Goal: Information Seeking & Learning: Learn about a topic

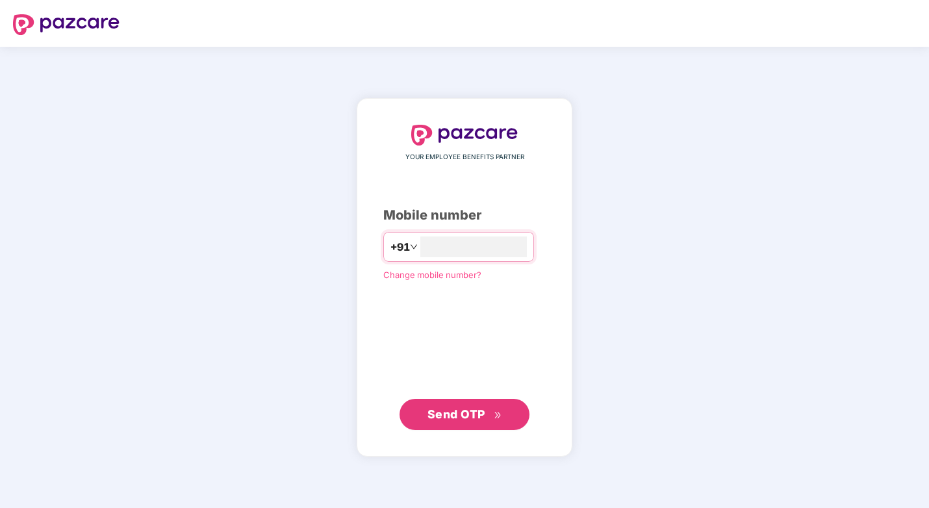
type input "**********"
click at [460, 416] on span "Send OTP" at bounding box center [456, 414] width 58 height 14
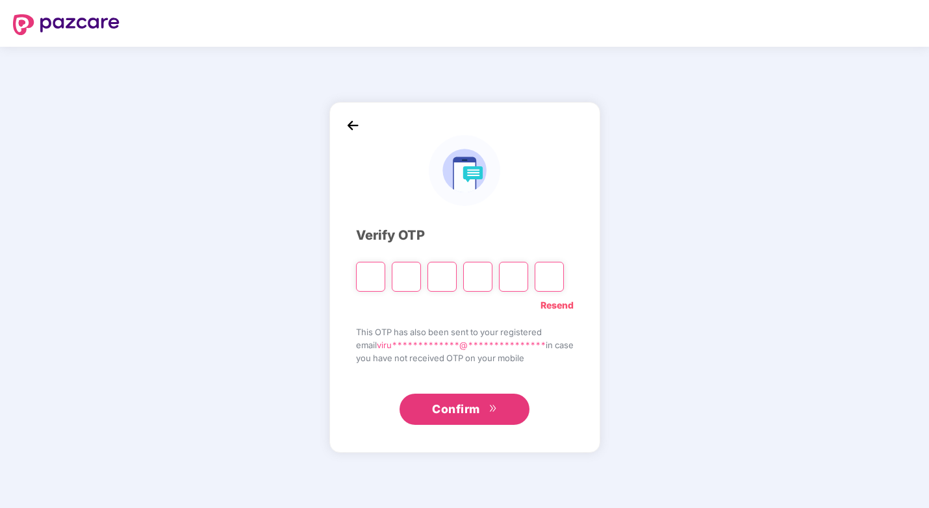
type input "*"
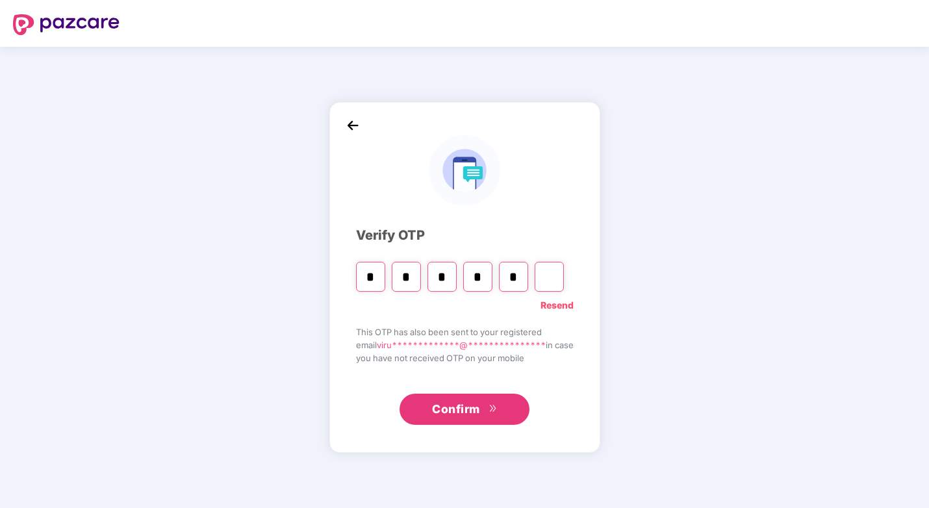
type input "*"
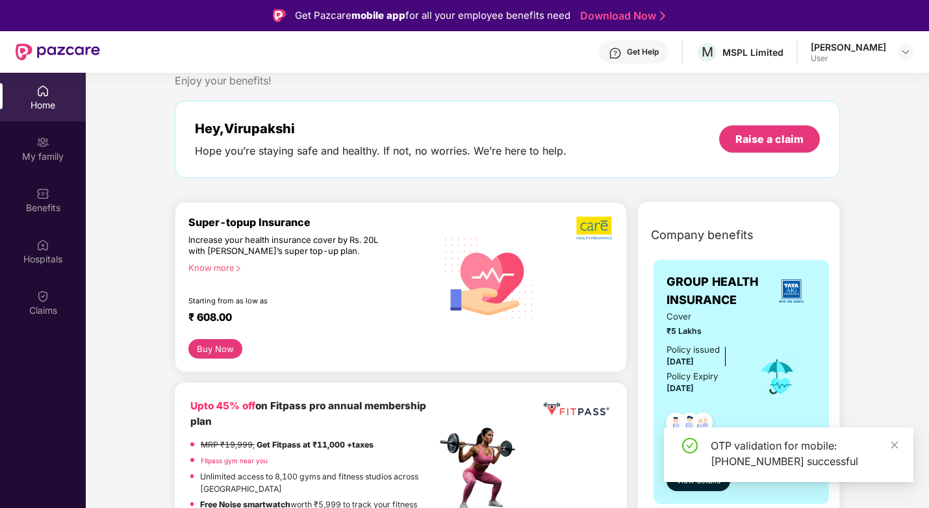
scroll to position [65, 0]
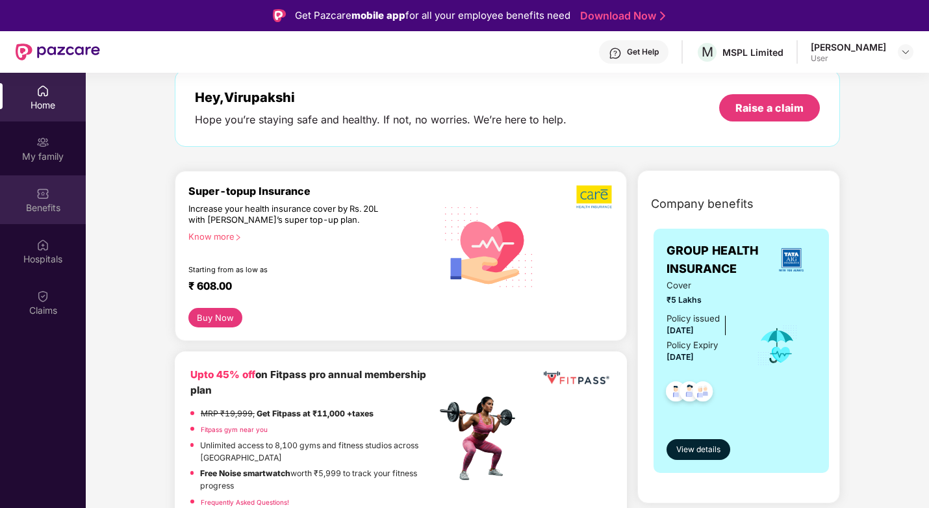
click at [41, 199] on img at bounding box center [42, 193] width 13 height 13
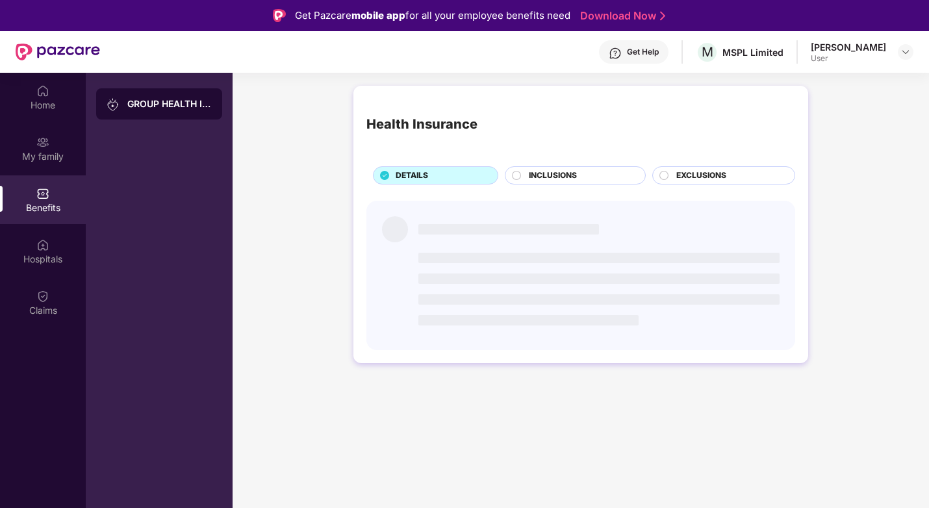
scroll to position [0, 0]
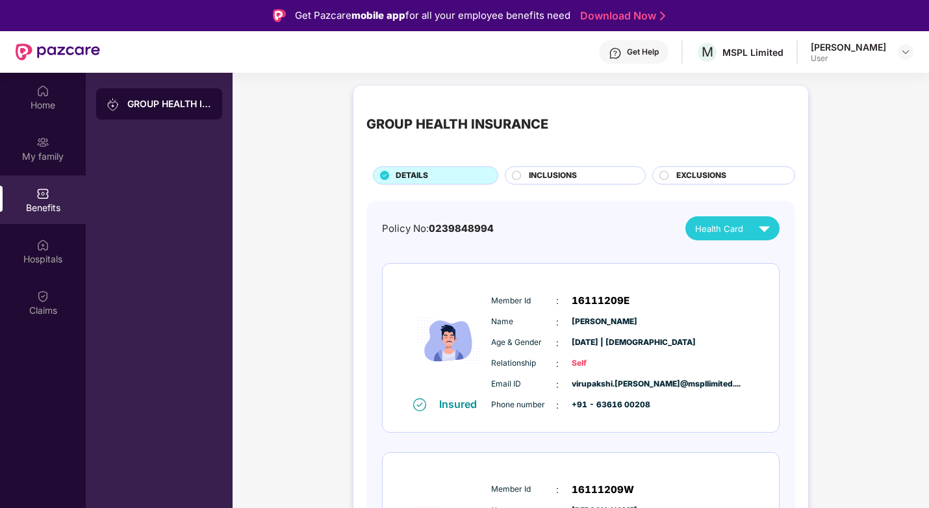
click at [676, 171] on span "EXCLUSIONS" at bounding box center [701, 176] width 50 height 12
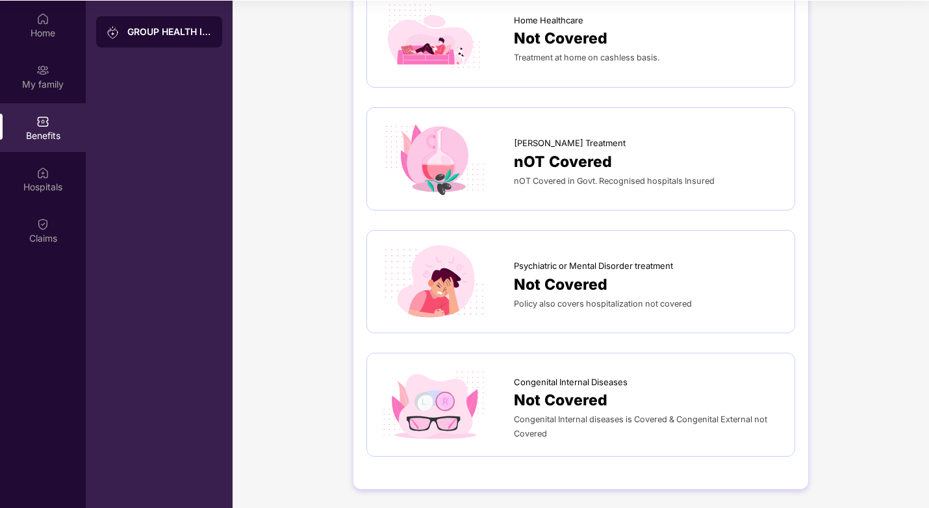
scroll to position [73, 0]
click at [622, 400] on div "Not Covered" at bounding box center [648, 399] width 268 height 23
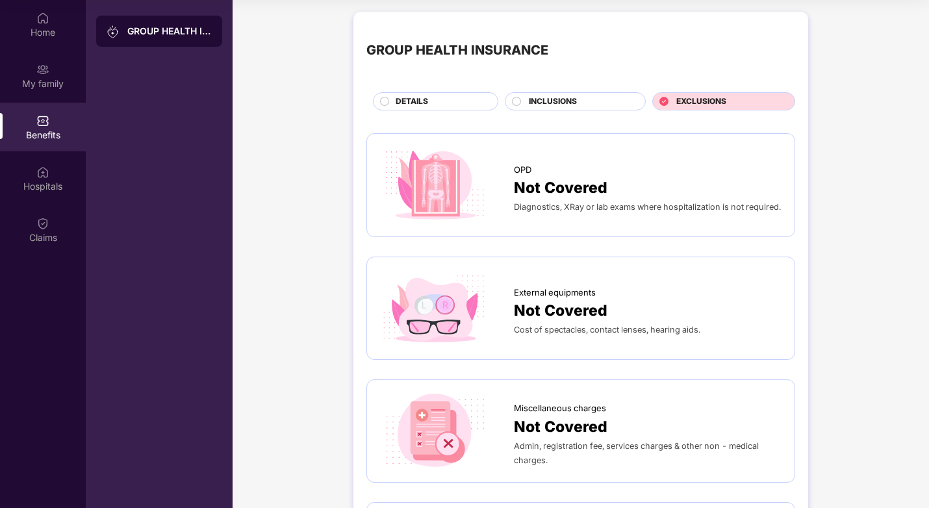
scroll to position [0, 0]
click at [431, 106] on div "DETAILS" at bounding box center [440, 104] width 102 height 14
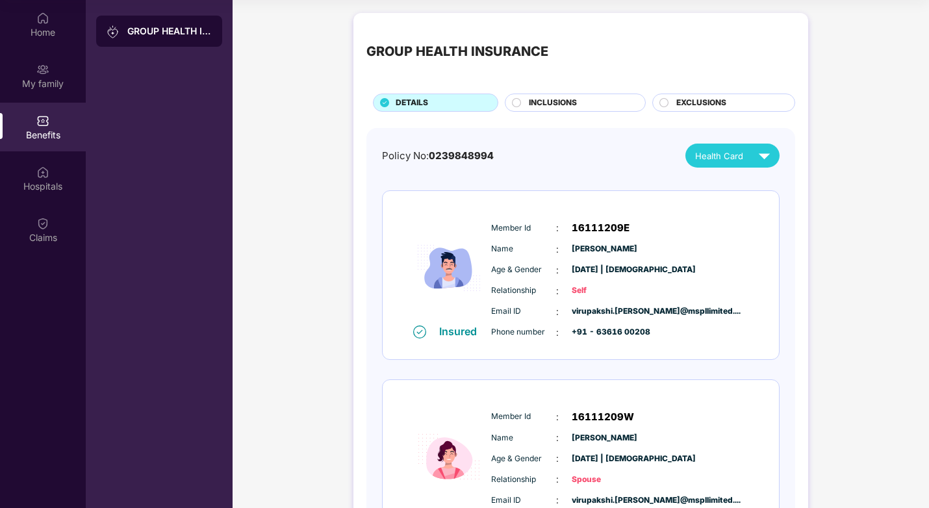
click at [559, 107] on span "INCLUSIONS" at bounding box center [553, 103] width 48 height 12
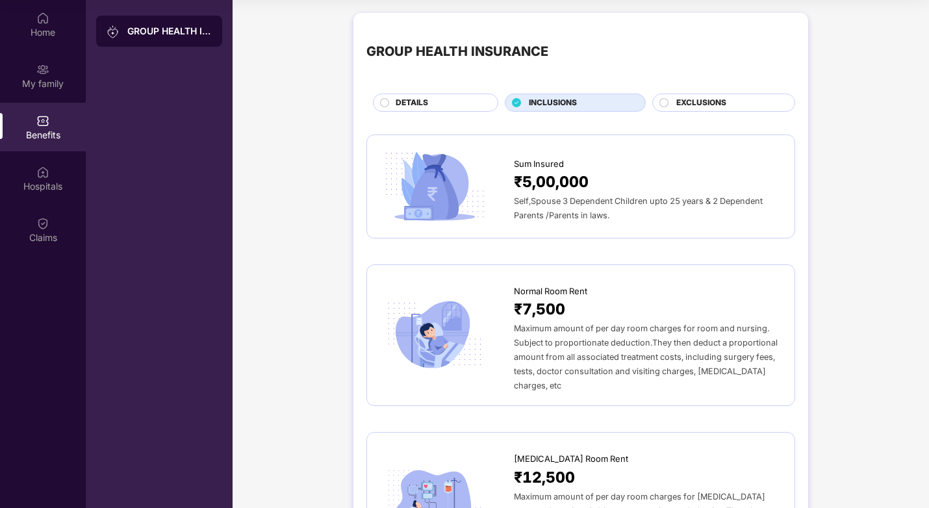
click at [685, 110] on div "EXCLUSIONS" at bounding box center [729, 104] width 118 height 14
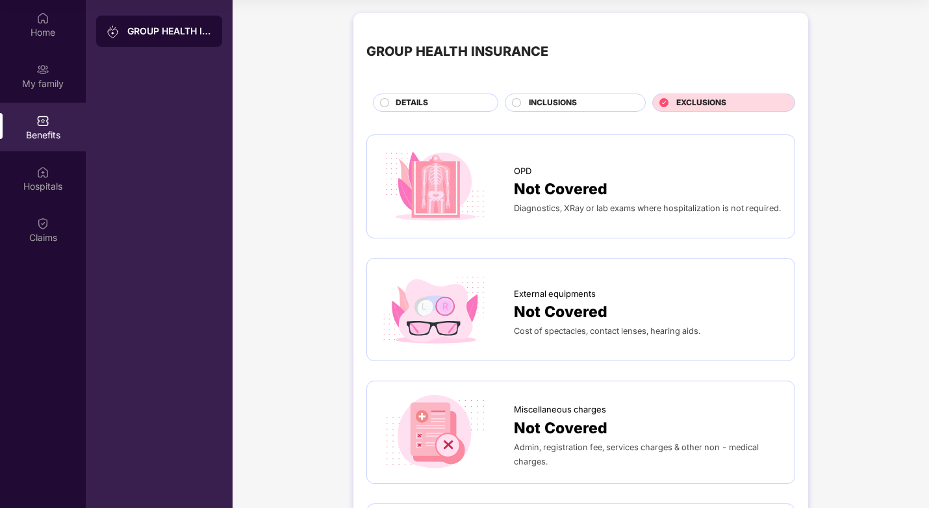
click at [617, 198] on div "Not Covered" at bounding box center [648, 188] width 268 height 23
click at [548, 192] on span "Not Covered" at bounding box center [561, 188] width 94 height 23
click at [431, 190] on img at bounding box center [434, 186] width 109 height 76
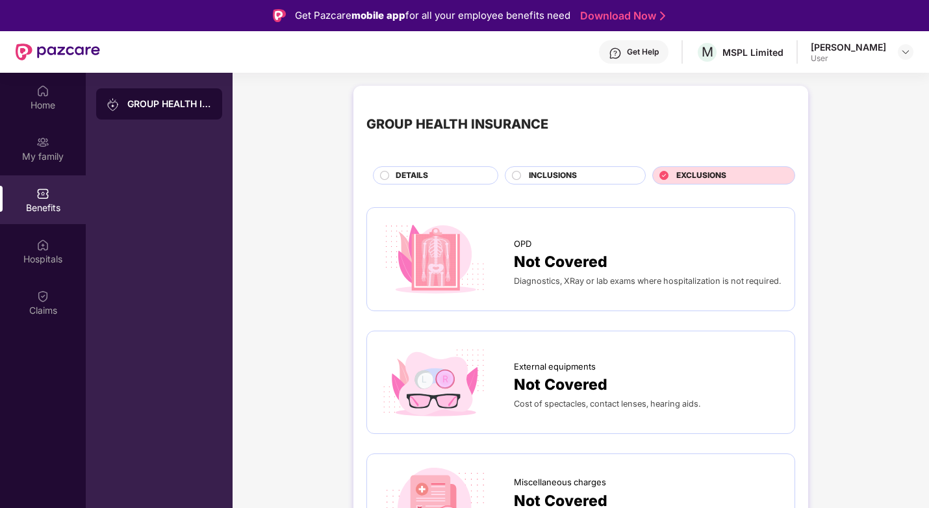
click at [897, 53] on div "Virupakshi Hallur User" at bounding box center [862, 52] width 103 height 23
click at [855, 45] on div "Virupakshi Hallur" at bounding box center [848, 47] width 75 height 12
click at [908, 51] on img at bounding box center [905, 52] width 10 height 10
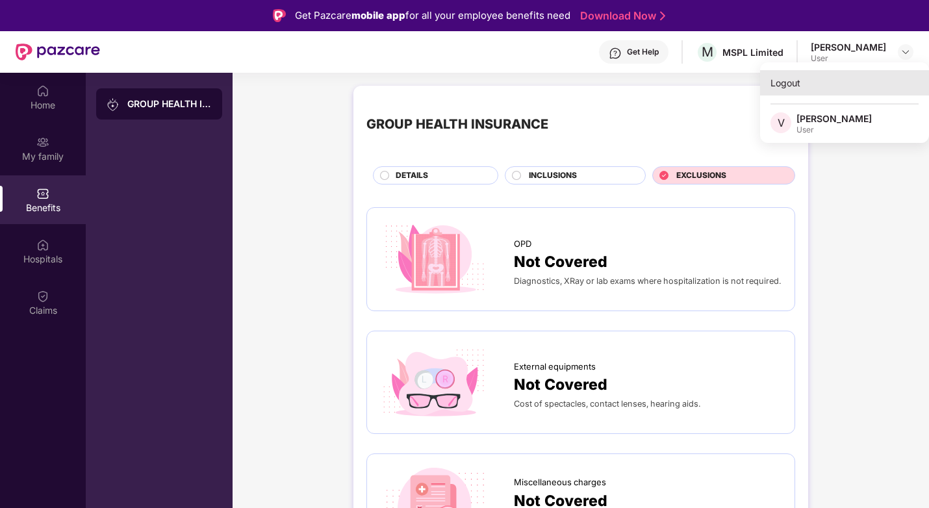
click at [785, 79] on div "Logout" at bounding box center [844, 82] width 169 height 25
